Goal: Navigation & Orientation: Find specific page/section

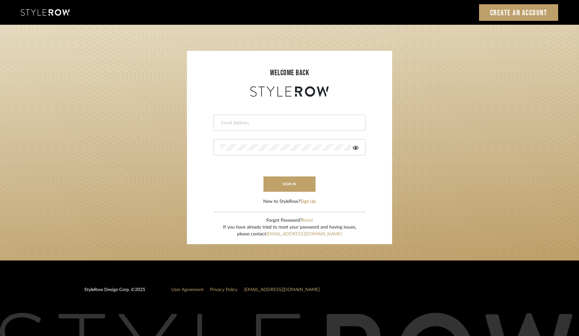
click at [259, 125] on input "email" at bounding box center [288, 123] width 136 height 7
type input "[EMAIL_ADDRESS][DOMAIN_NAME]"
click at [289, 179] on button "sign in" at bounding box center [289, 183] width 52 height 15
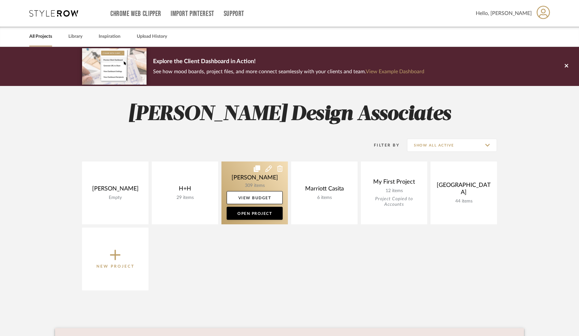
click at [259, 185] on link at bounding box center [254, 192] width 66 height 63
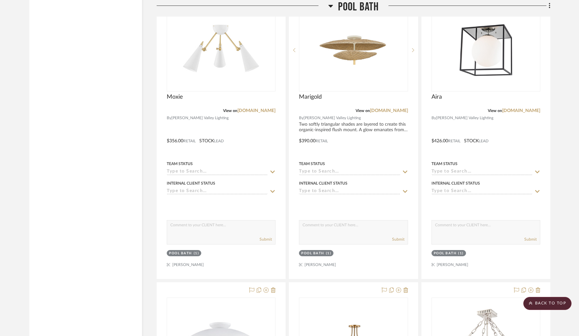
scroll to position [12907, 0]
